Goal: Transaction & Acquisition: Purchase product/service

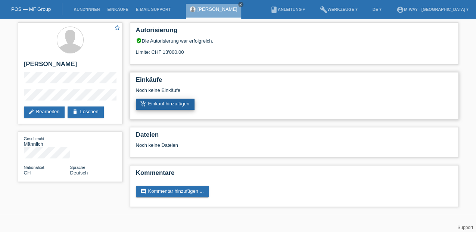
click at [171, 107] on link "add_shopping_cart Einkauf hinzufügen" at bounding box center [165, 104] width 59 height 11
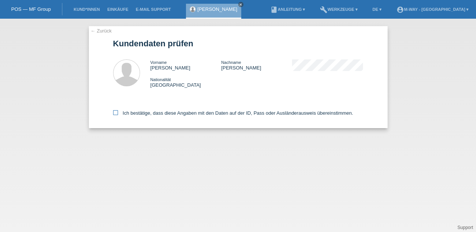
click at [113, 113] on icon at bounding box center [115, 112] width 5 height 5
click at [113, 113] on input "Ich bestätige, dass diese Angaben mit den Daten auf der ID, Pass oder Ausländer…" at bounding box center [115, 112] width 5 height 5
checkbox input "true"
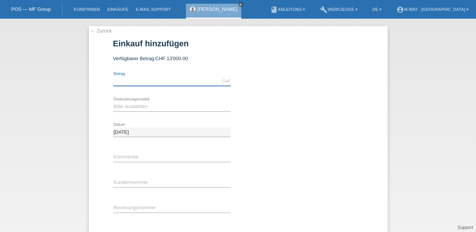
click at [137, 81] on input "text" at bounding box center [172, 81] width 118 height 9
type input "6119.15"
click at [128, 99] on div "Bitte auswählen Fixe Raten Kauf auf Rechnung mit Teilzahlungsoption error Finan…" at bounding box center [172, 106] width 118 height 25
click at [125, 108] on select "Bitte auswählen Fixe Raten Kauf auf Rechnung mit Teilzahlungsoption" at bounding box center [172, 106] width 118 height 9
select select "77"
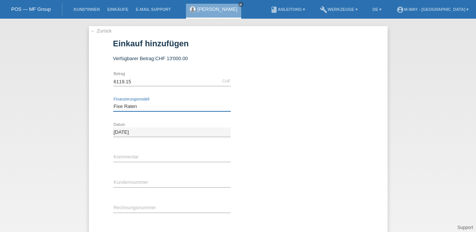
click at [113, 102] on select "Bitte auswählen Fixe Raten Kauf auf Rechnung mit Teilzahlungsoption" at bounding box center [172, 106] width 118 height 9
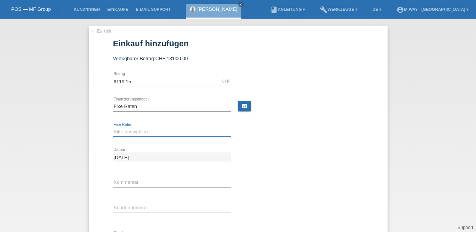
click at [119, 131] on select "Bitte auswählen 4 Raten 5 Raten 6 Raten 7 Raten 8 Raten 9 Raten 10 Raten 11 Rat…" at bounding box center [172, 131] width 118 height 9
select select "202"
click at [113, 127] on select "Bitte auswählen 4 Raten 5 Raten 6 Raten 7 Raten 8 Raten 9 Raten 10 Raten 11 Rat…" at bounding box center [172, 131] width 118 height 9
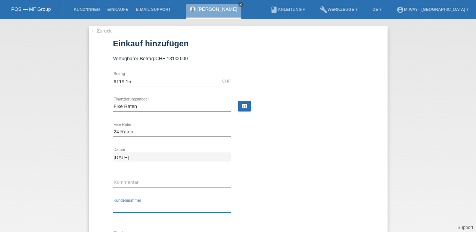
click at [119, 205] on input "text" at bounding box center [172, 207] width 118 height 9
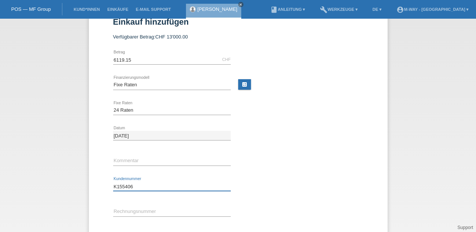
scroll to position [50, 0]
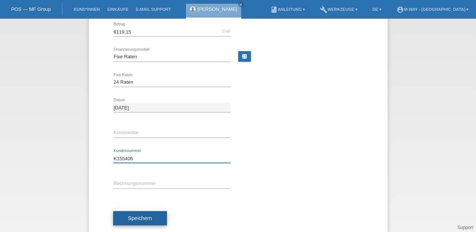
type input "K155406"
click at [146, 218] on span "Speichern" at bounding box center [140, 218] width 24 height 6
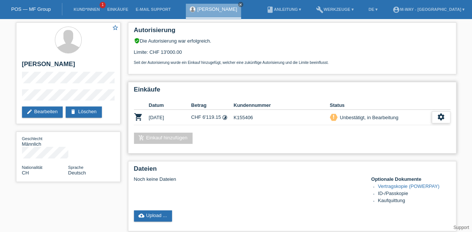
click at [441, 117] on icon "settings" at bounding box center [441, 117] width 8 height 8
click at [442, 113] on icon "settings" at bounding box center [441, 117] width 8 height 8
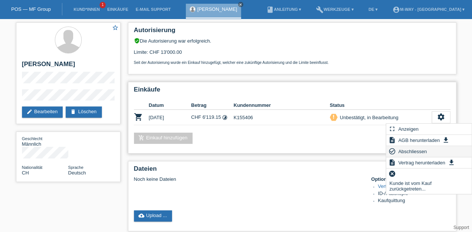
click at [415, 151] on span "Abschliessen" at bounding box center [412, 151] width 31 height 9
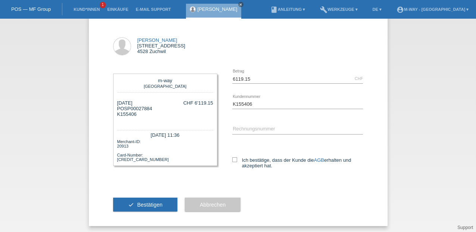
scroll to position [31, 0]
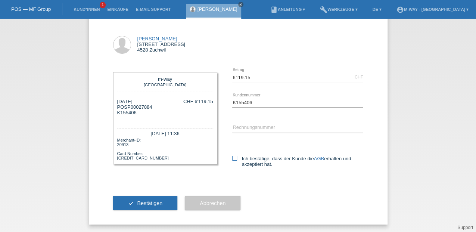
click at [234, 156] on icon at bounding box center [234, 158] width 5 height 5
click at [234, 156] on input "Ich bestätige, dass der Kunde die AGB erhalten und akzeptiert hat." at bounding box center [234, 158] width 5 height 5
checkbox input "true"
click at [162, 206] on button "check Bestätigen" at bounding box center [145, 203] width 65 height 14
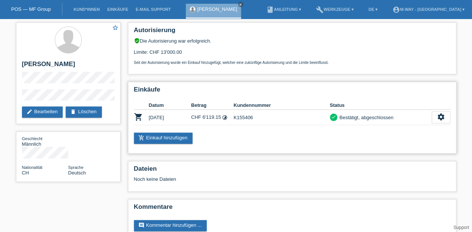
scroll to position [16, 0]
